Goal: Transaction & Acquisition: Download file/media

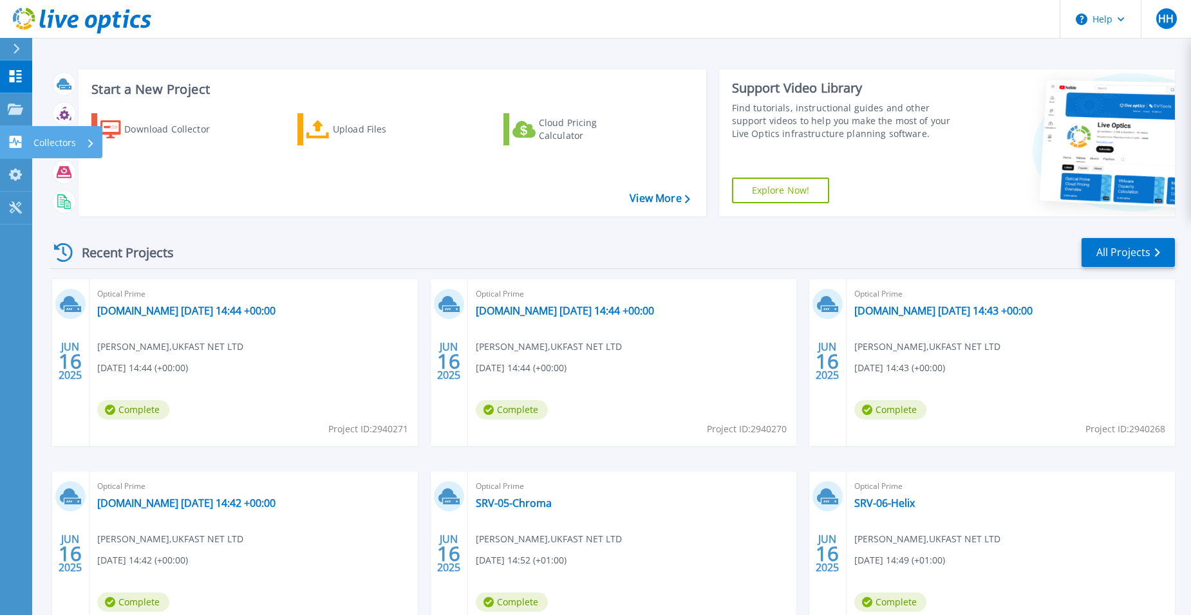
click at [16, 141] on icon at bounding box center [16, 142] width 12 height 12
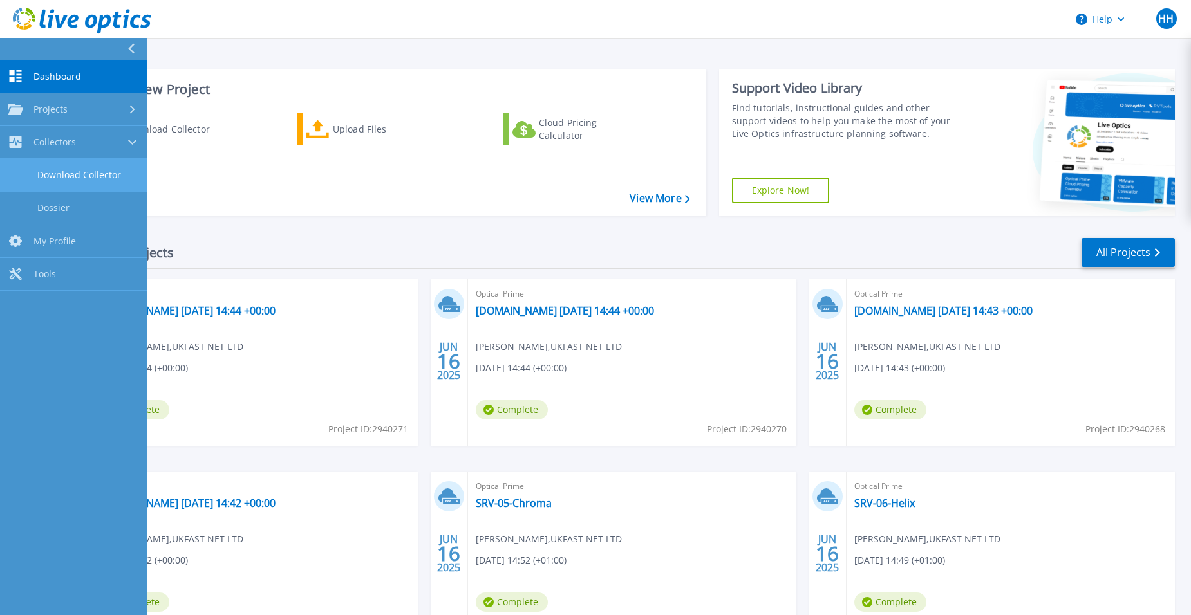
click at [70, 173] on link "Download Collector" at bounding box center [73, 175] width 147 height 33
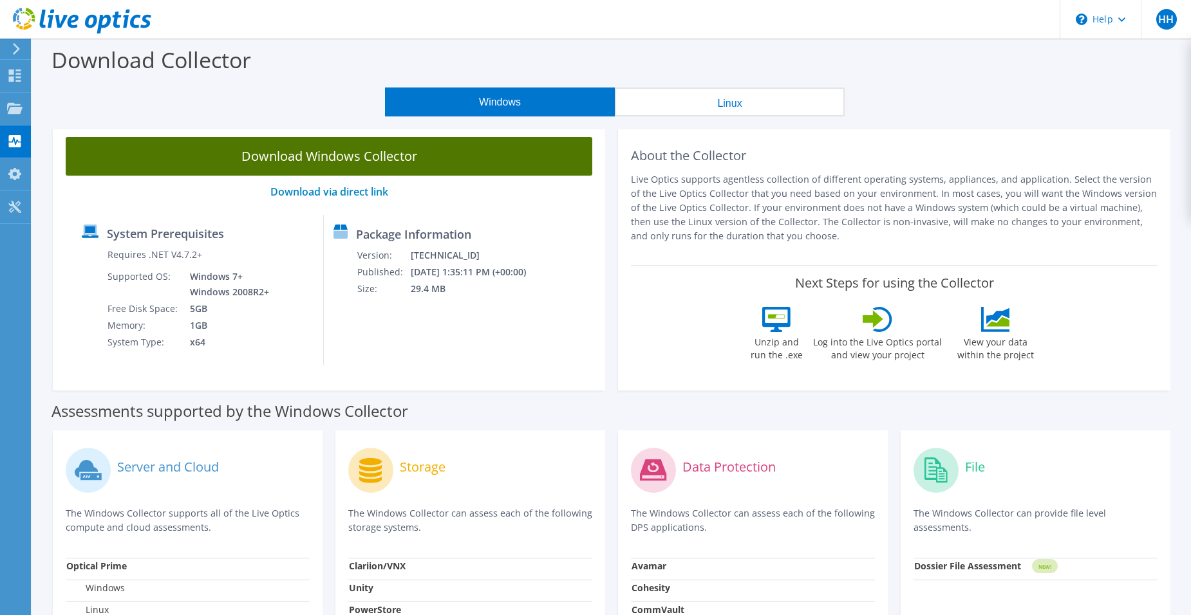
click at [422, 155] on link "Download Windows Collector" at bounding box center [329, 156] width 527 height 39
